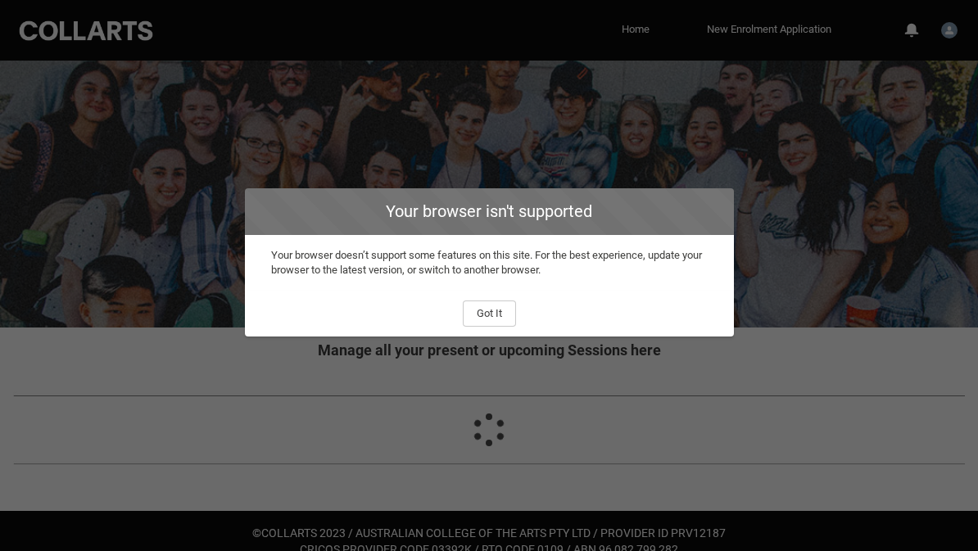
click at [497, 325] on button "Got It" at bounding box center [489, 314] width 53 height 26
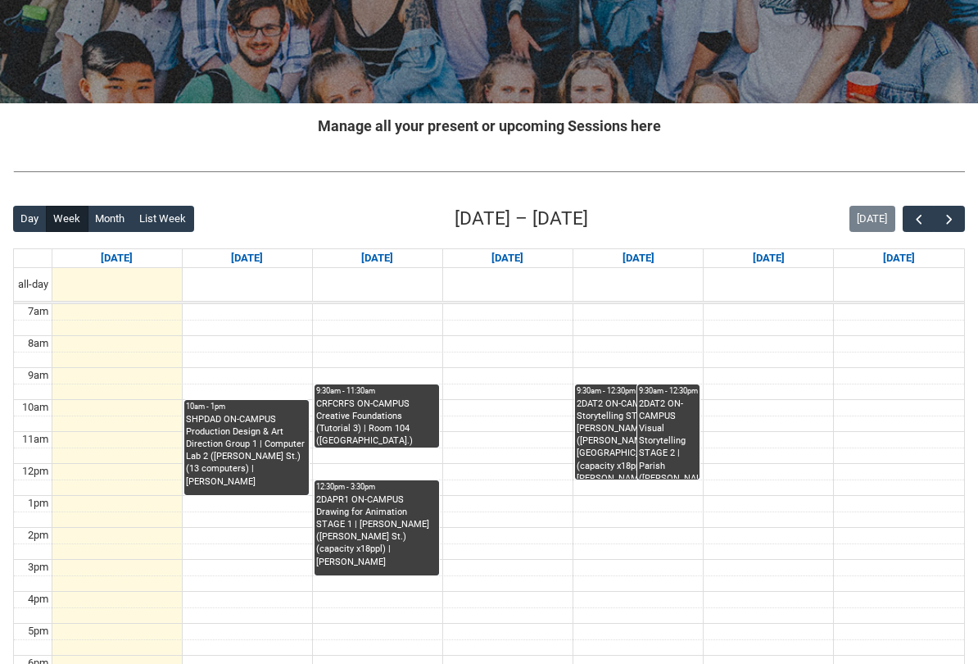
scroll to position [225, 0]
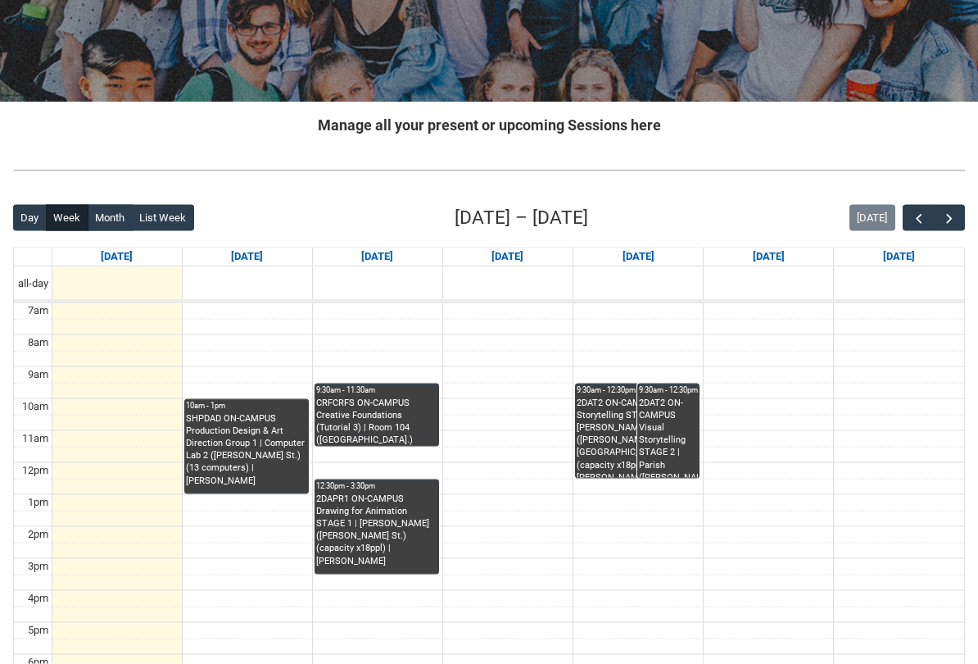
click at [963, 213] on button "button" at bounding box center [949, 218] width 31 height 27
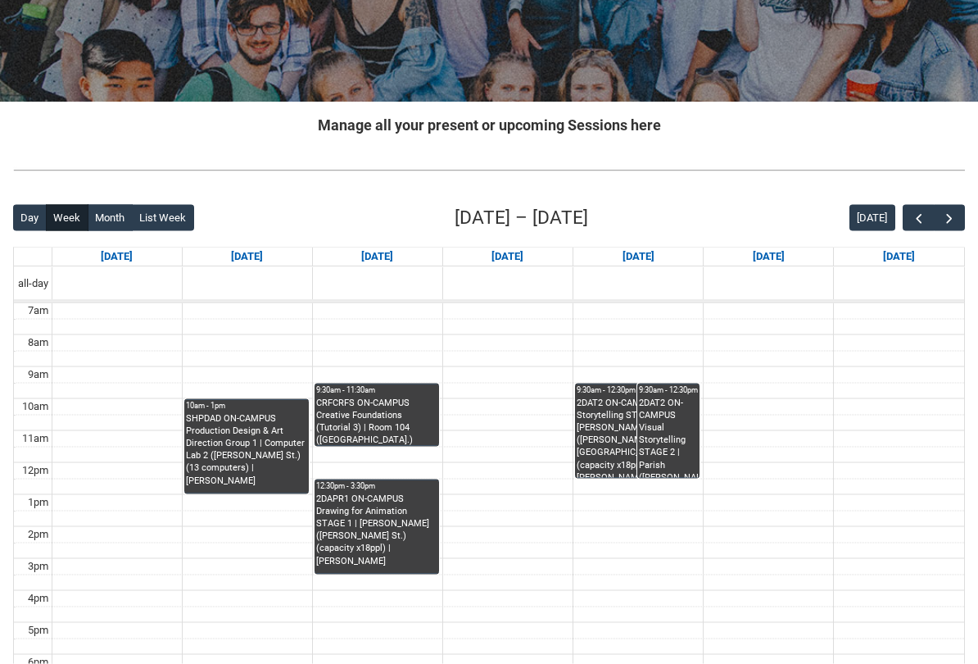
scroll to position [226, 0]
click at [956, 220] on span "button" at bounding box center [949, 218] width 16 height 16
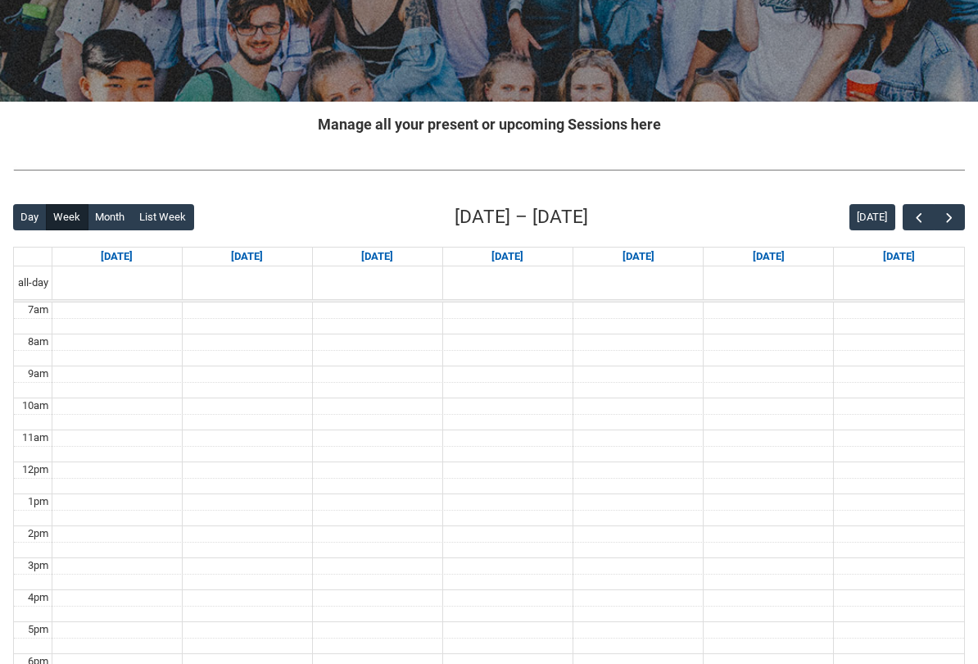
click at [953, 229] on button "button" at bounding box center [949, 217] width 31 height 27
click at [952, 222] on span "button" at bounding box center [949, 218] width 16 height 16
click at [955, 216] on span "button" at bounding box center [949, 218] width 16 height 16
click at [951, 217] on span "button" at bounding box center [949, 218] width 16 height 16
click at [952, 217] on span "button" at bounding box center [949, 218] width 16 height 16
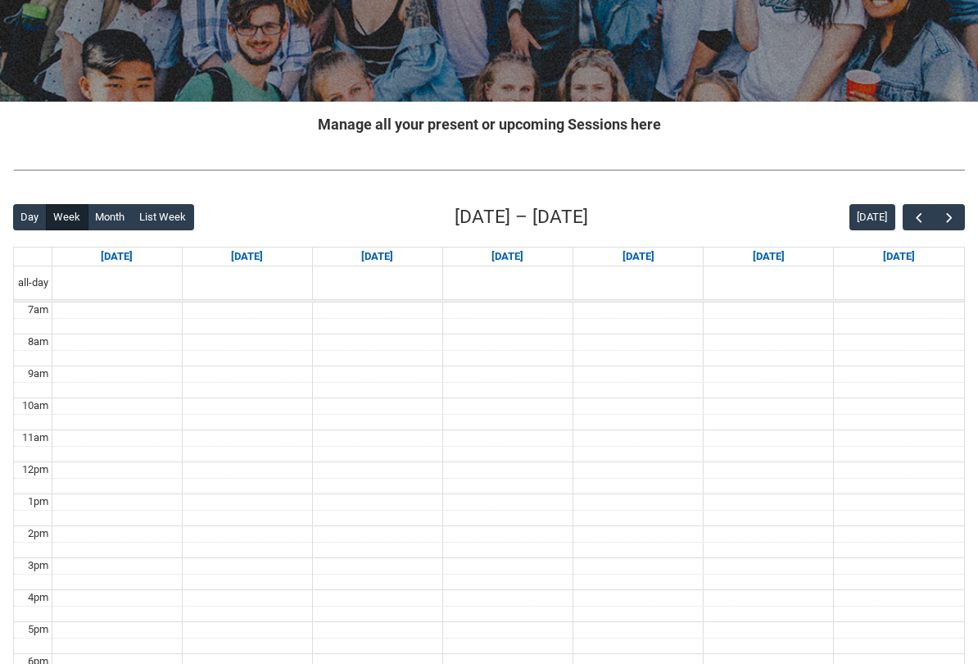
click at [950, 216] on span "button" at bounding box center [949, 218] width 16 height 16
click at [950, 217] on span "button" at bounding box center [949, 218] width 16 height 16
click at [951, 217] on span "button" at bounding box center [949, 218] width 16 height 16
click at [950, 219] on span "button" at bounding box center [949, 218] width 16 height 16
click at [916, 217] on span "button" at bounding box center [919, 218] width 16 height 16
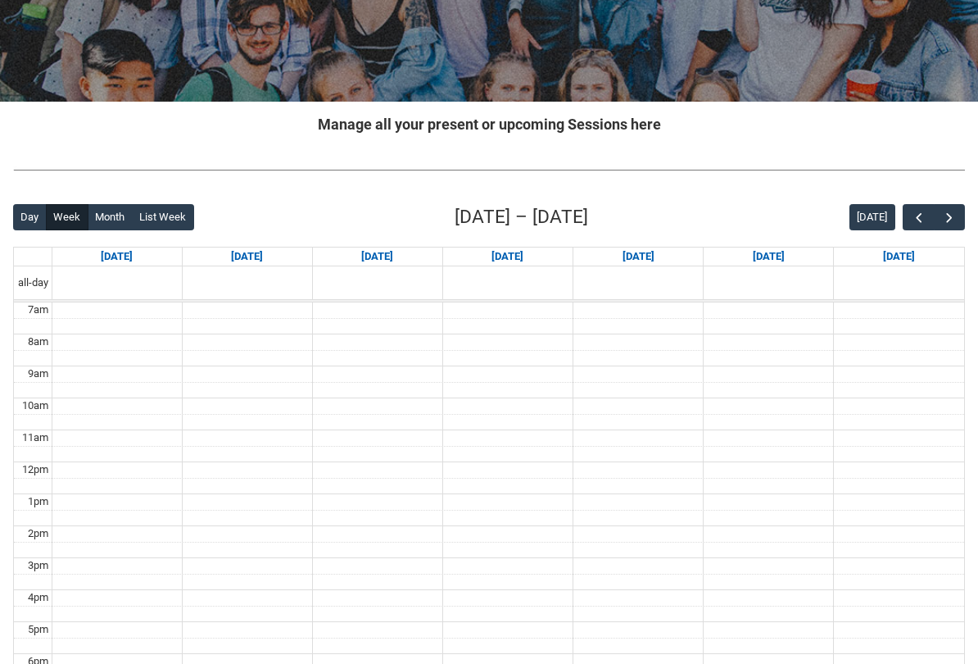
click at [919, 219] on span "button" at bounding box center [919, 218] width 16 height 16
click at [920, 216] on span "button" at bounding box center [919, 218] width 16 height 16
click at [918, 212] on span "button" at bounding box center [919, 218] width 16 height 16
click at [920, 214] on span "button" at bounding box center [919, 218] width 16 height 16
click at [918, 213] on span "button" at bounding box center [919, 218] width 16 height 16
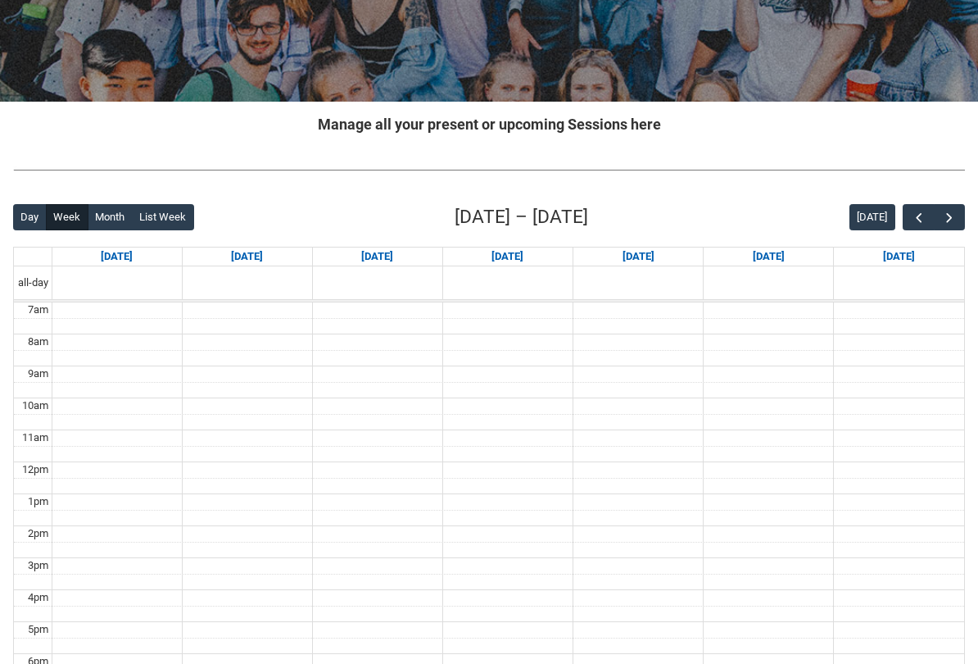
click at [918, 213] on span "button" at bounding box center [919, 218] width 16 height 16
click at [918, 214] on span "button" at bounding box center [919, 218] width 16 height 16
click at [914, 215] on span "button" at bounding box center [919, 218] width 16 height 16
click at [916, 217] on span "button" at bounding box center [919, 218] width 16 height 16
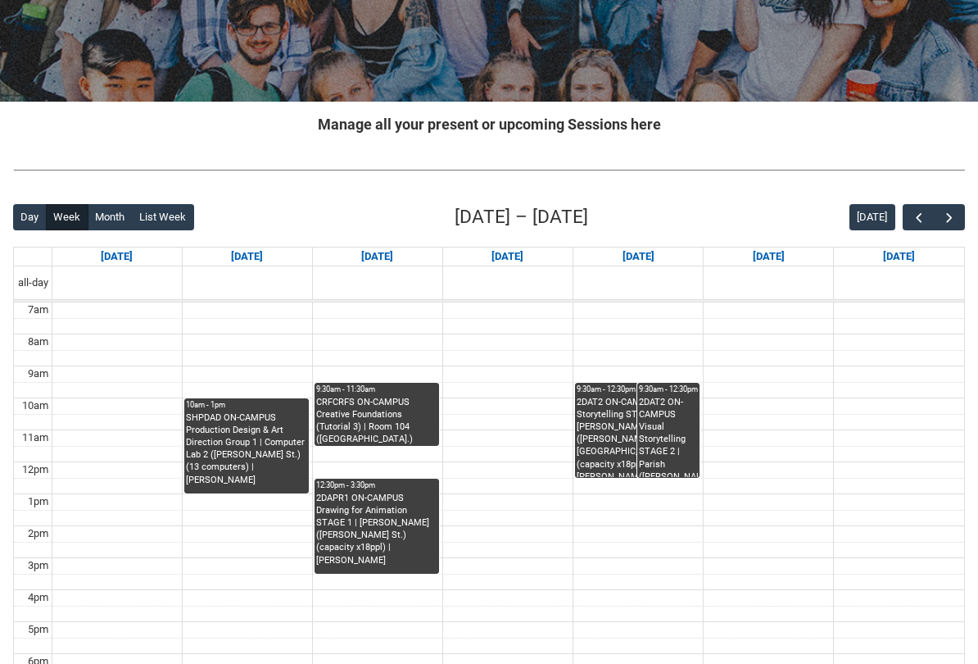
click at [943, 223] on span "button" at bounding box center [949, 218] width 16 height 16
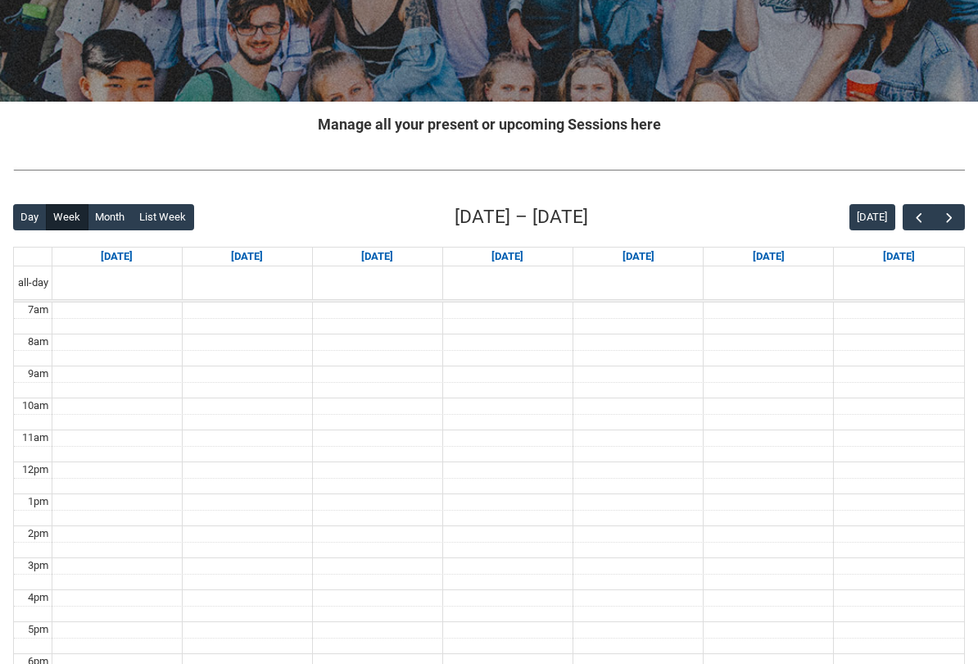
click at [916, 218] on span "button" at bounding box center [919, 218] width 16 height 16
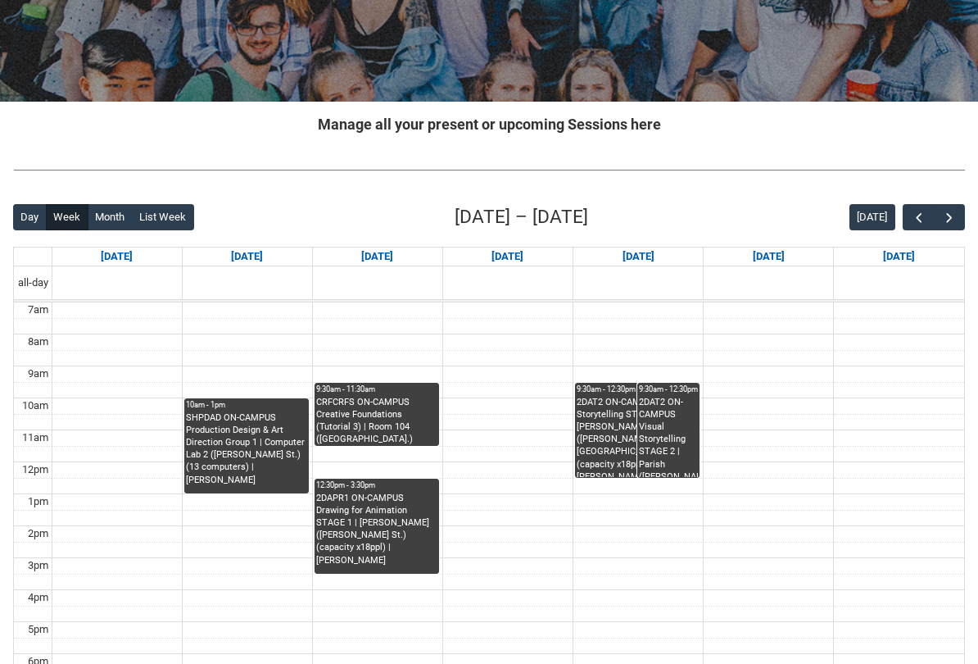
click at [100, 222] on button "Month" at bounding box center [110, 217] width 45 height 26
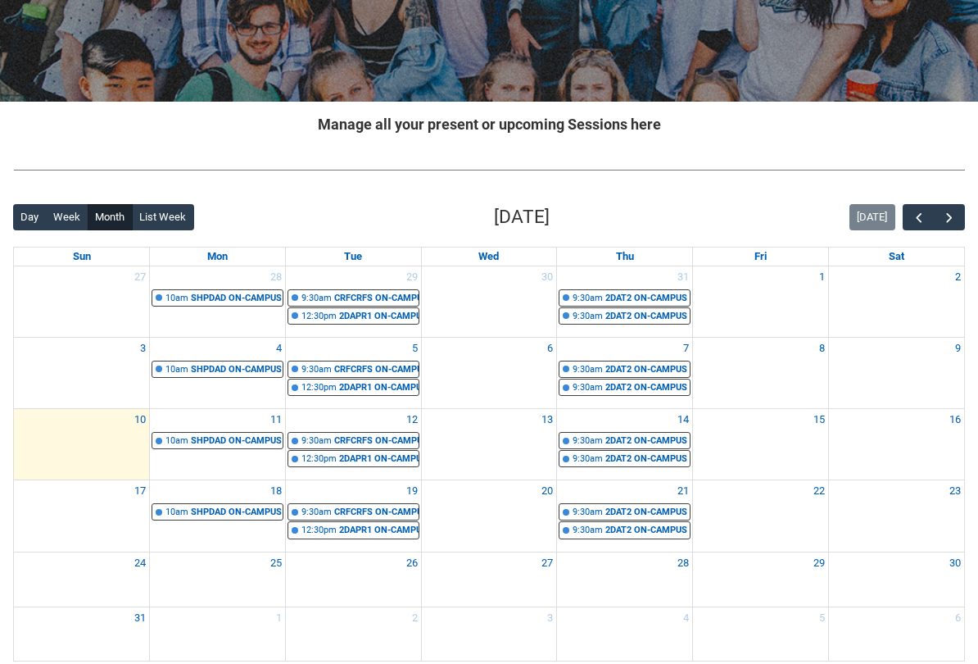
click at [944, 229] on button "button" at bounding box center [949, 217] width 31 height 27
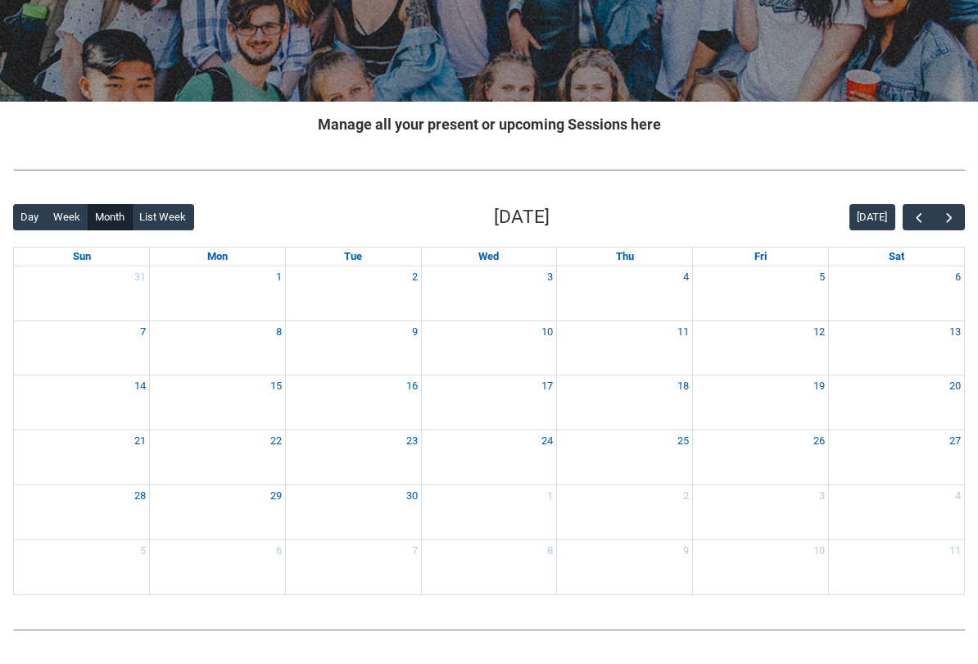
click at [914, 226] on button "button" at bounding box center [918, 217] width 31 height 27
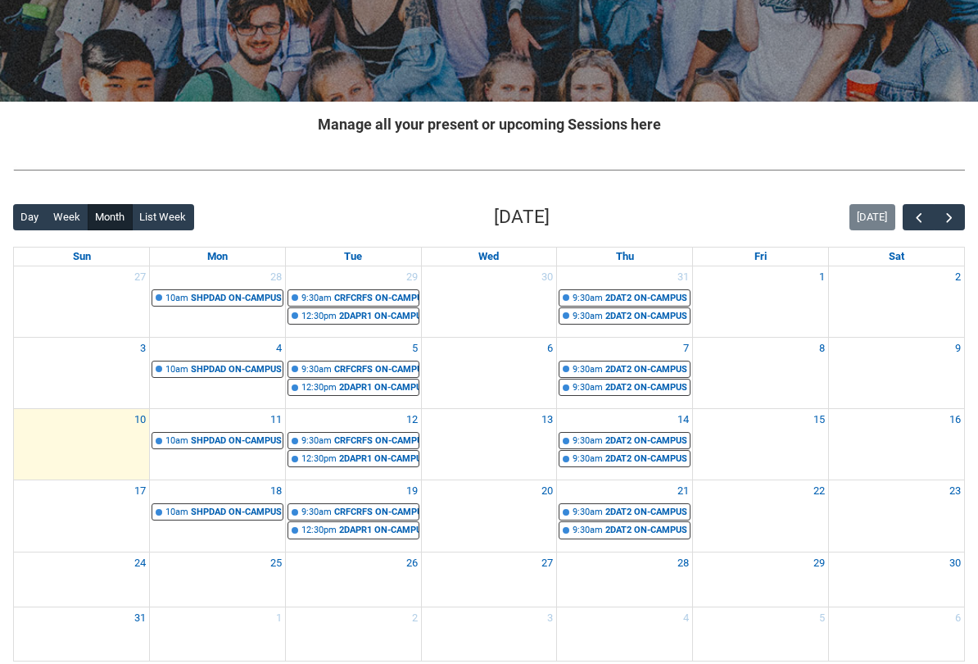
click at [954, 224] on span "button" at bounding box center [949, 218] width 16 height 16
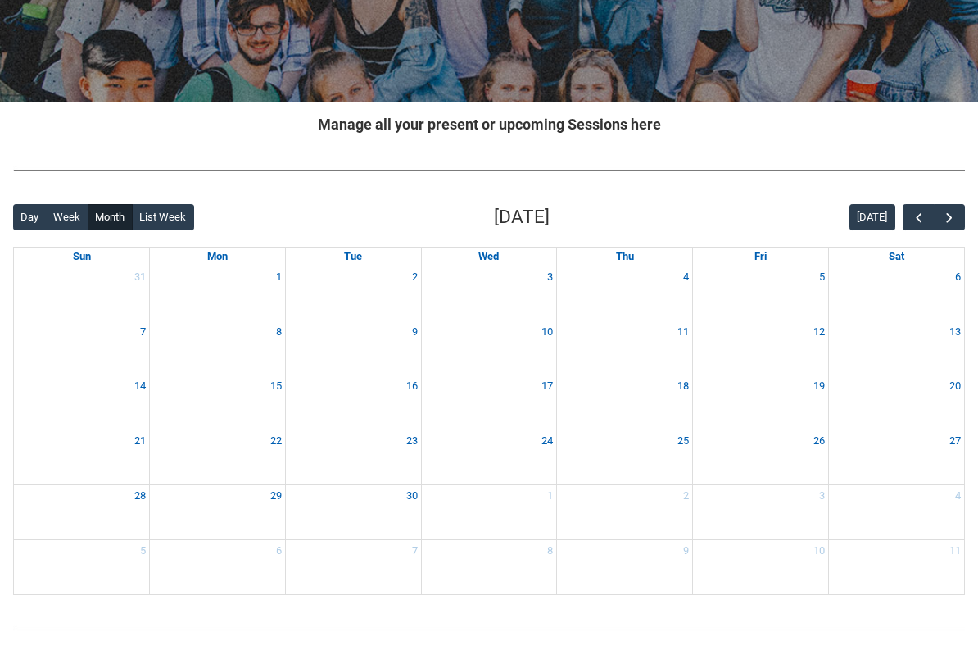
click at [951, 223] on span "button" at bounding box center [949, 218] width 16 height 16
click at [959, 223] on button "button" at bounding box center [949, 217] width 31 height 27
click at [956, 222] on span "button" at bounding box center [949, 218] width 16 height 16
click at [956, 223] on span "button" at bounding box center [949, 218] width 16 height 16
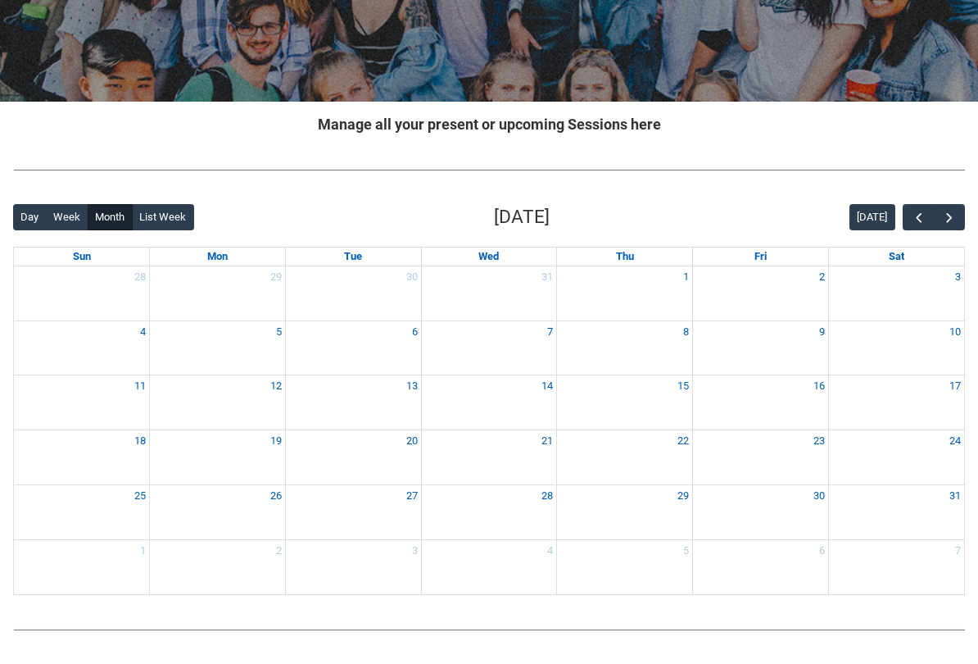
click at [955, 223] on span "button" at bounding box center [949, 218] width 16 height 16
click at [956, 220] on span "button" at bounding box center [949, 218] width 16 height 16
click at [956, 222] on span "button" at bounding box center [949, 218] width 16 height 16
click at [956, 215] on span "button" at bounding box center [949, 218] width 16 height 16
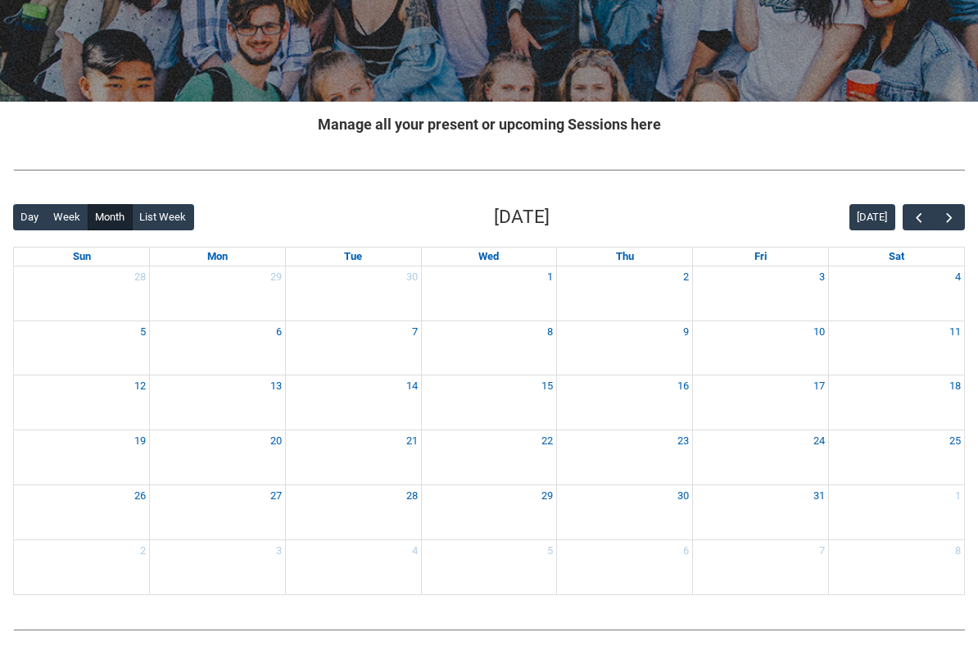
click at [919, 225] on button "button" at bounding box center [918, 217] width 31 height 27
click at [918, 224] on span "button" at bounding box center [919, 218] width 16 height 16
click at [912, 225] on button "button" at bounding box center [918, 217] width 31 height 27
click at [916, 220] on span "button" at bounding box center [919, 218] width 16 height 16
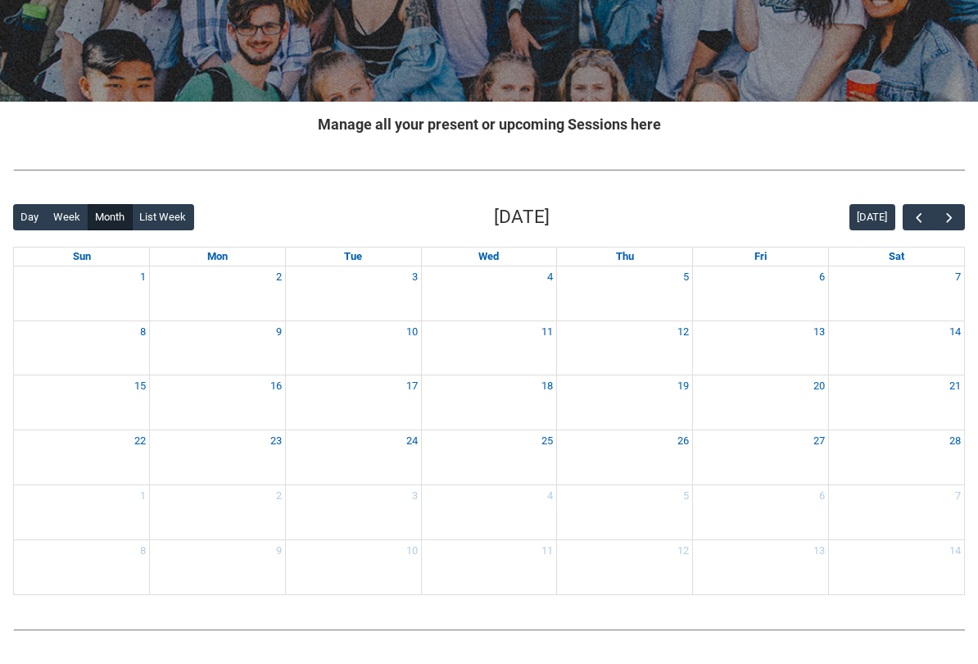
click at [920, 216] on span "button" at bounding box center [919, 218] width 16 height 16
click at [923, 215] on span "button" at bounding box center [919, 218] width 16 height 16
click at [923, 210] on span "button" at bounding box center [919, 218] width 16 height 16
click at [920, 213] on span "button" at bounding box center [919, 218] width 16 height 16
click at [916, 215] on span "button" at bounding box center [919, 218] width 16 height 16
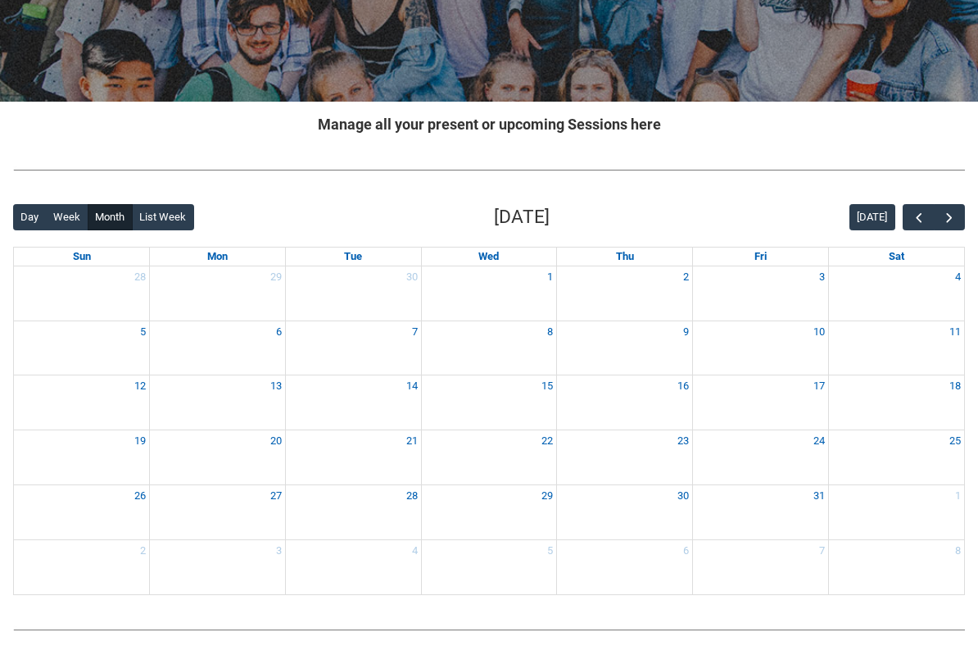
click at [917, 214] on span "button" at bounding box center [919, 218] width 16 height 16
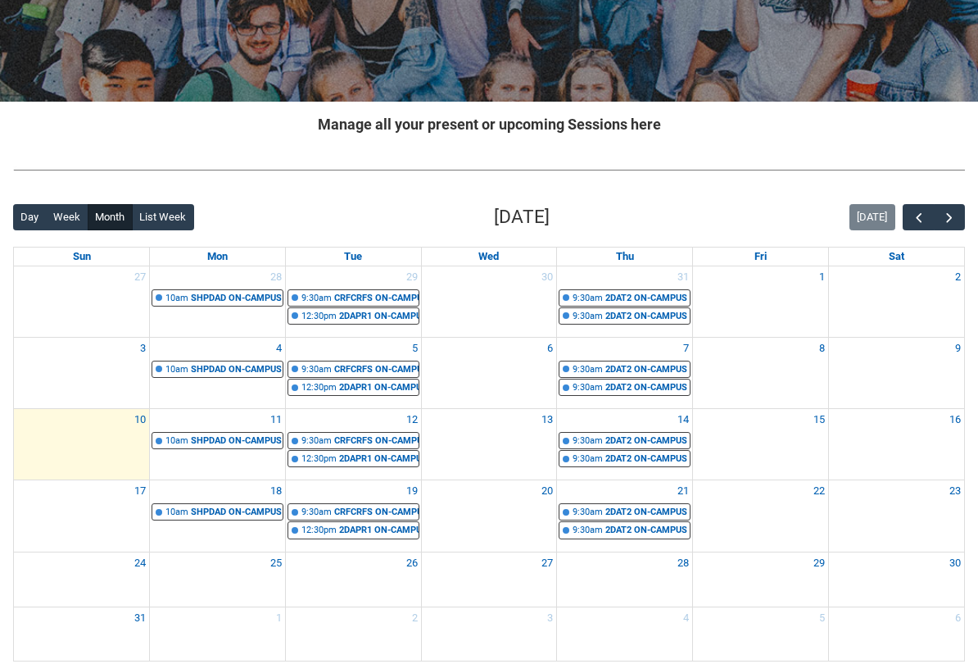
click at [919, 213] on span "button" at bounding box center [919, 218] width 16 height 16
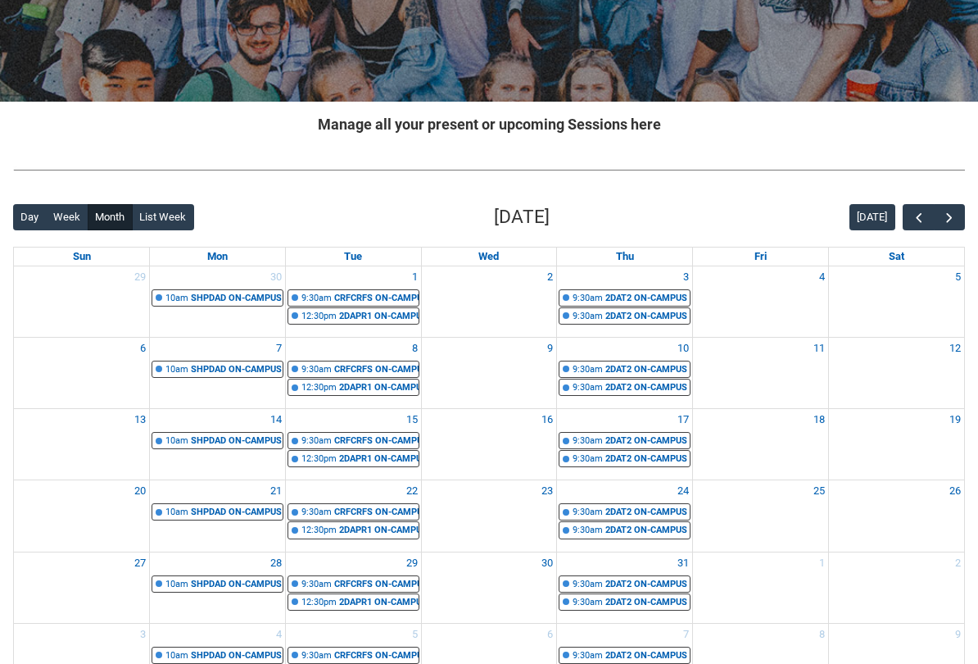
click at [914, 214] on span "button" at bounding box center [919, 218] width 16 height 16
click at [911, 215] on span "button" at bounding box center [919, 218] width 16 height 16
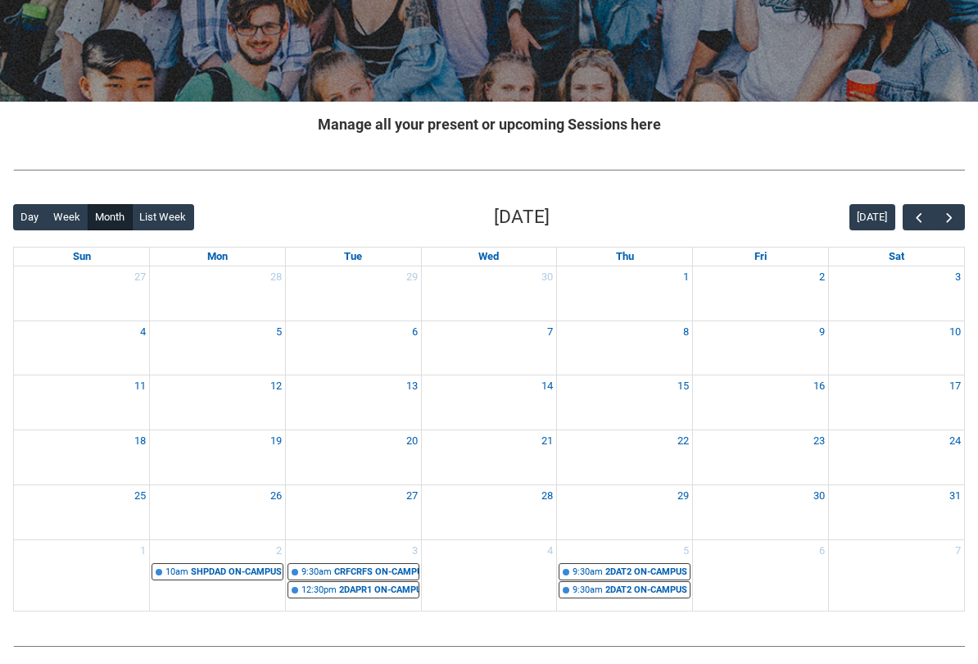
click at [911, 220] on span "button" at bounding box center [919, 218] width 16 height 16
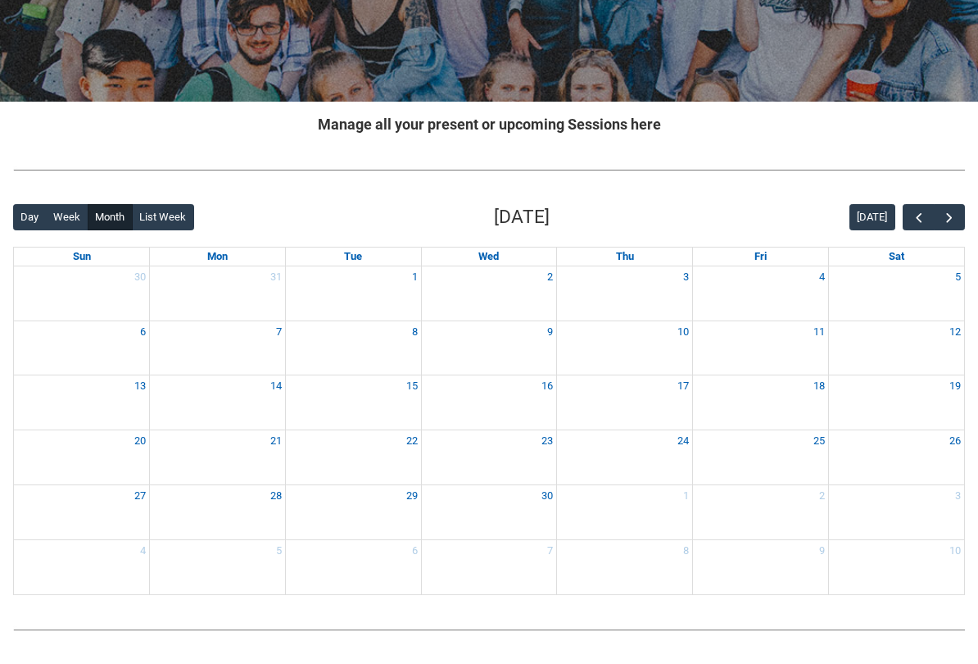
click at [948, 229] on button "button" at bounding box center [949, 217] width 31 height 27
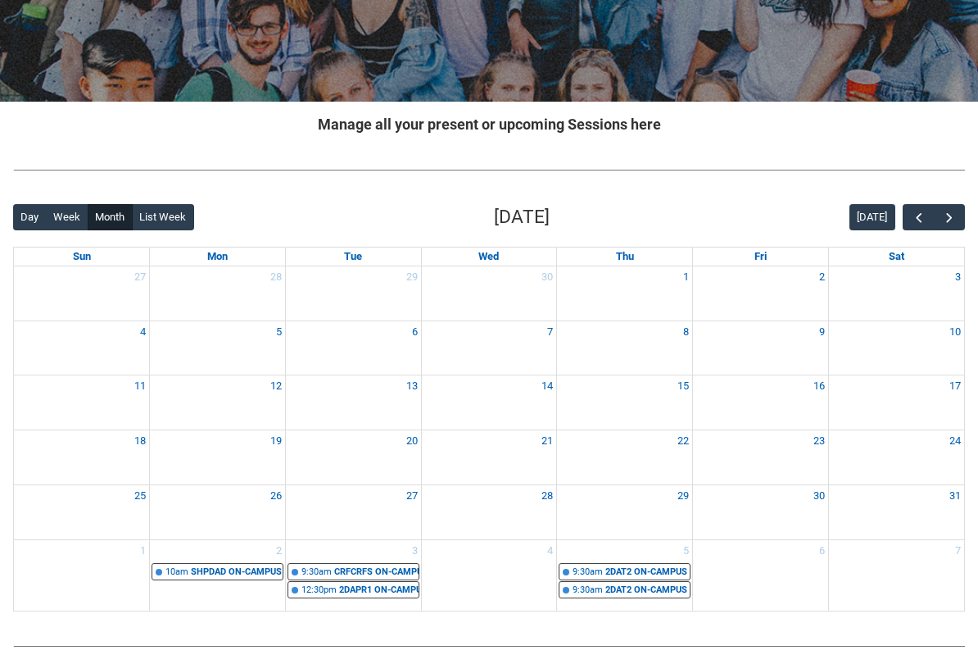
click at [950, 221] on span "button" at bounding box center [949, 218] width 16 height 16
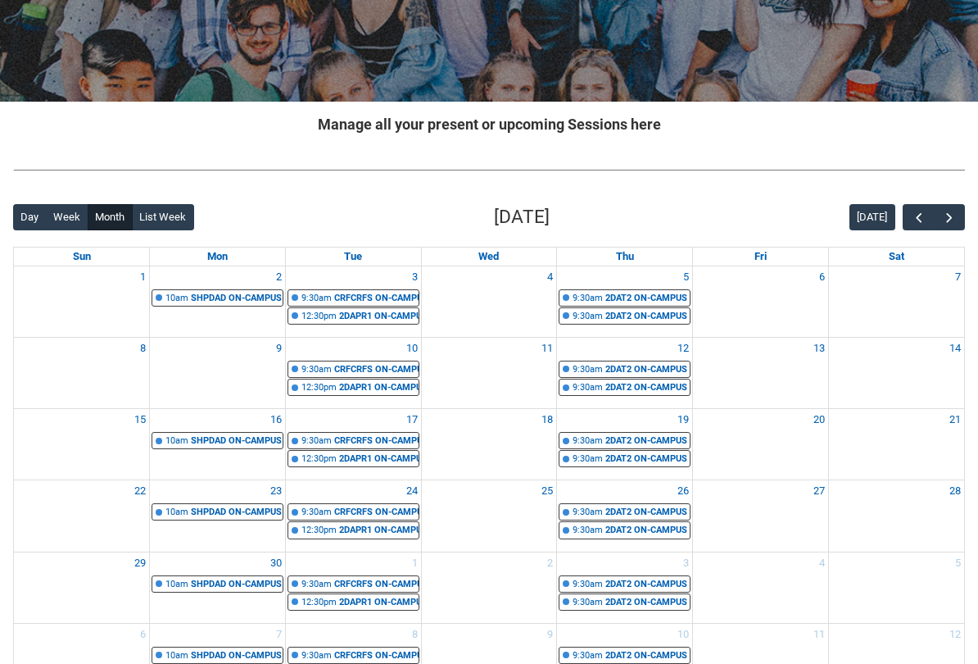
click at [956, 215] on span "button" at bounding box center [949, 218] width 16 height 16
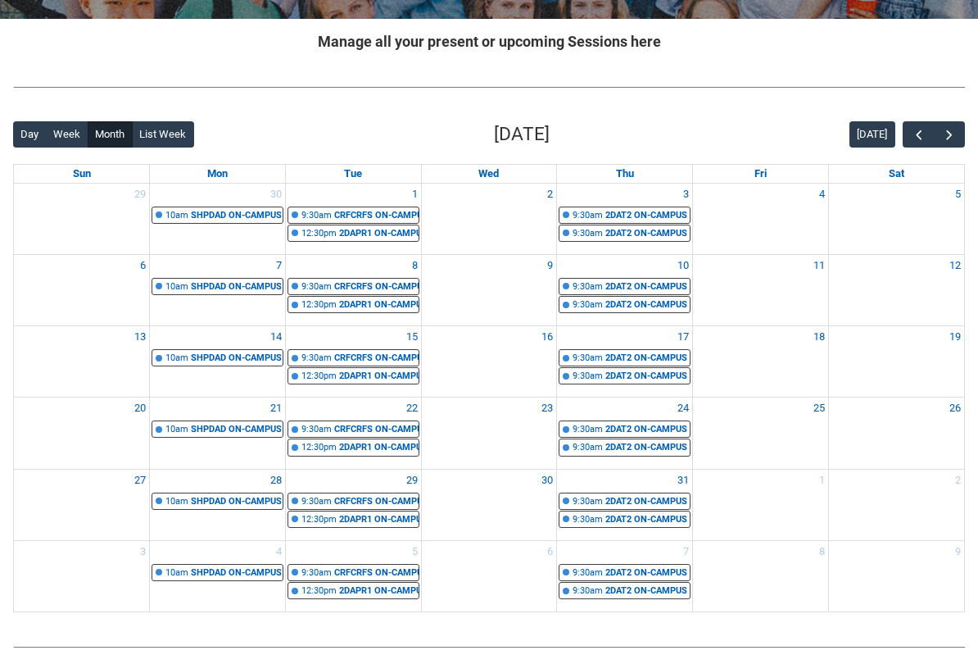
scroll to position [323, 0]
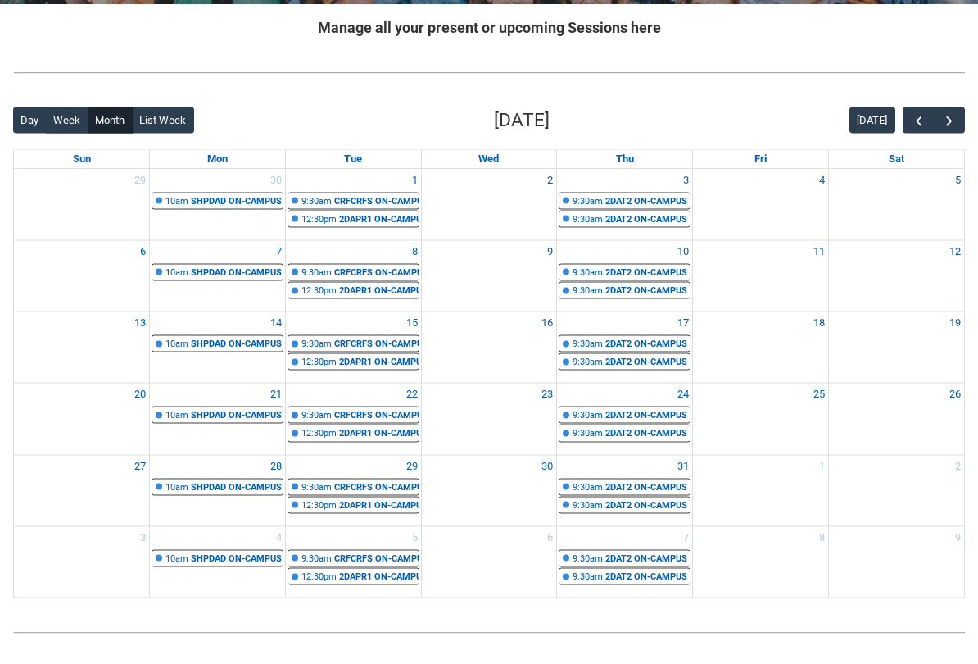
click at [943, 129] on button "button" at bounding box center [949, 120] width 31 height 27
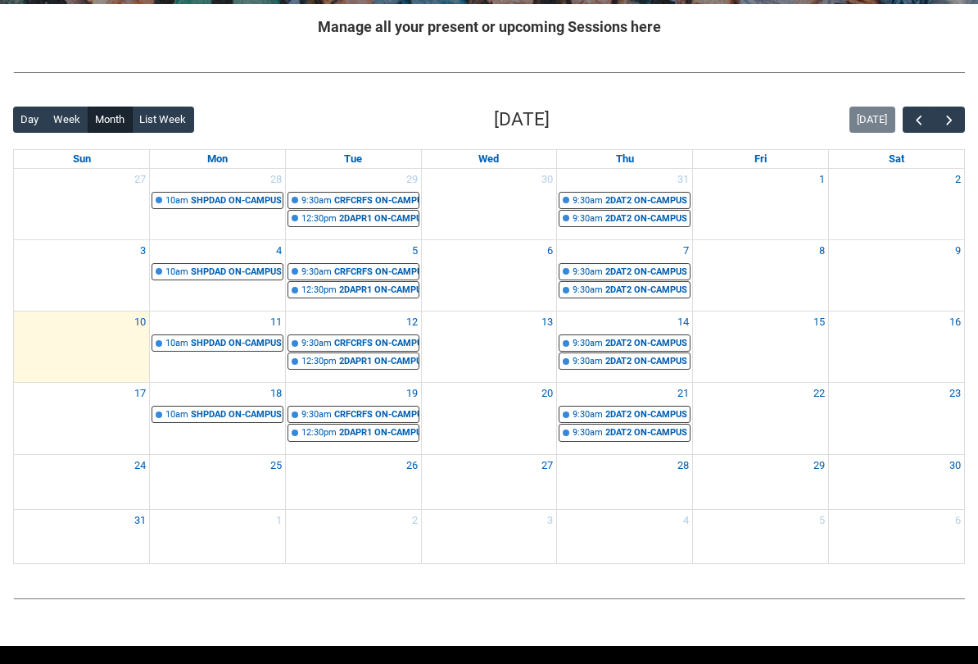
click at [945, 124] on span "button" at bounding box center [949, 120] width 16 height 16
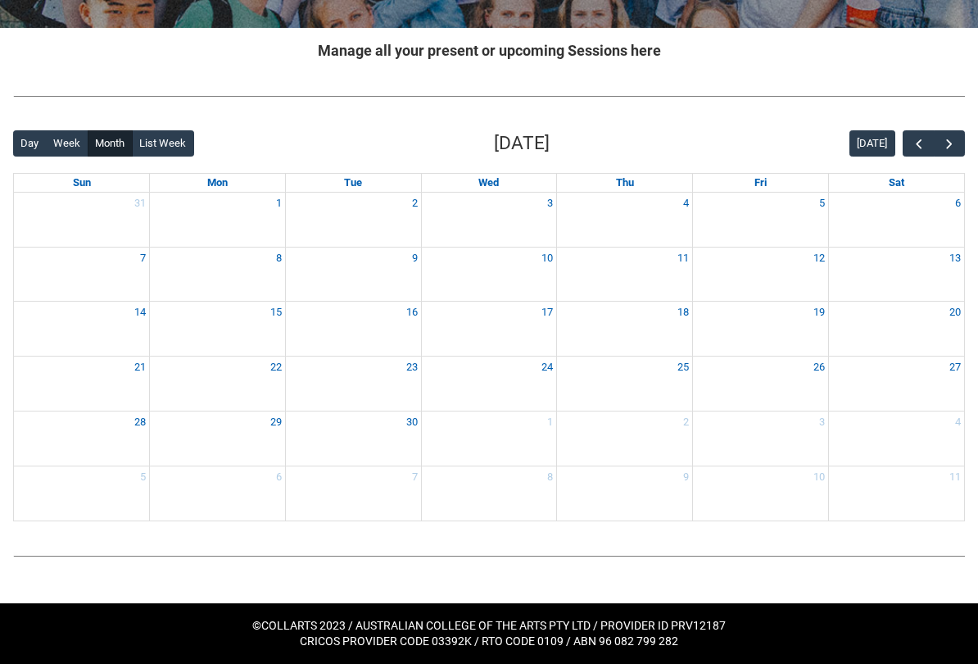
scroll to position [292, 0]
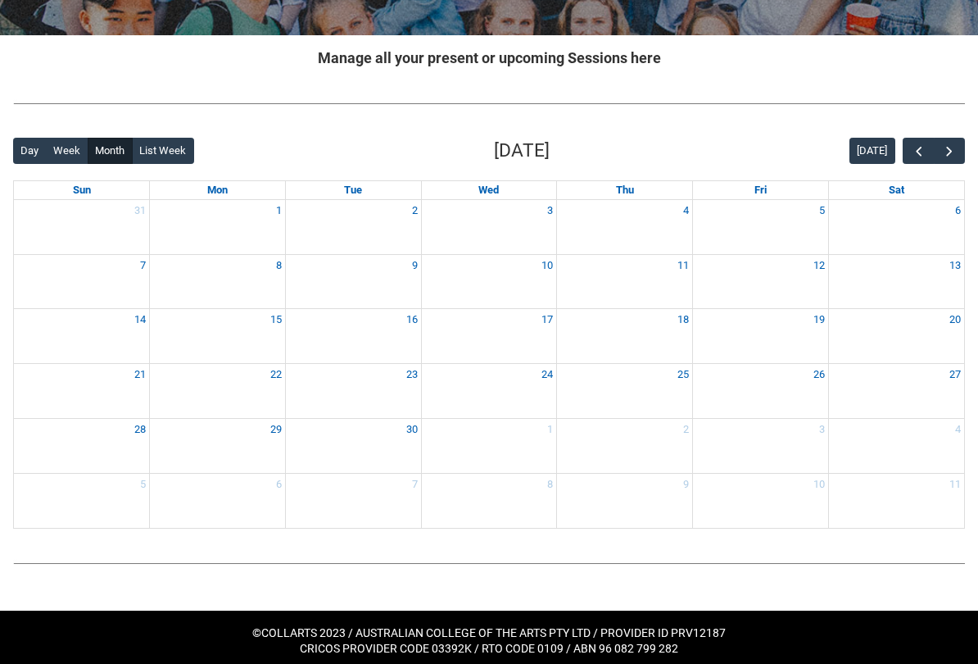
click at [948, 147] on span "button" at bounding box center [949, 151] width 16 height 16
click at [917, 152] on span "button" at bounding box center [919, 151] width 16 height 16
click at [914, 148] on span "button" at bounding box center [919, 151] width 16 height 16
